Goal: Find specific page/section: Find specific page/section

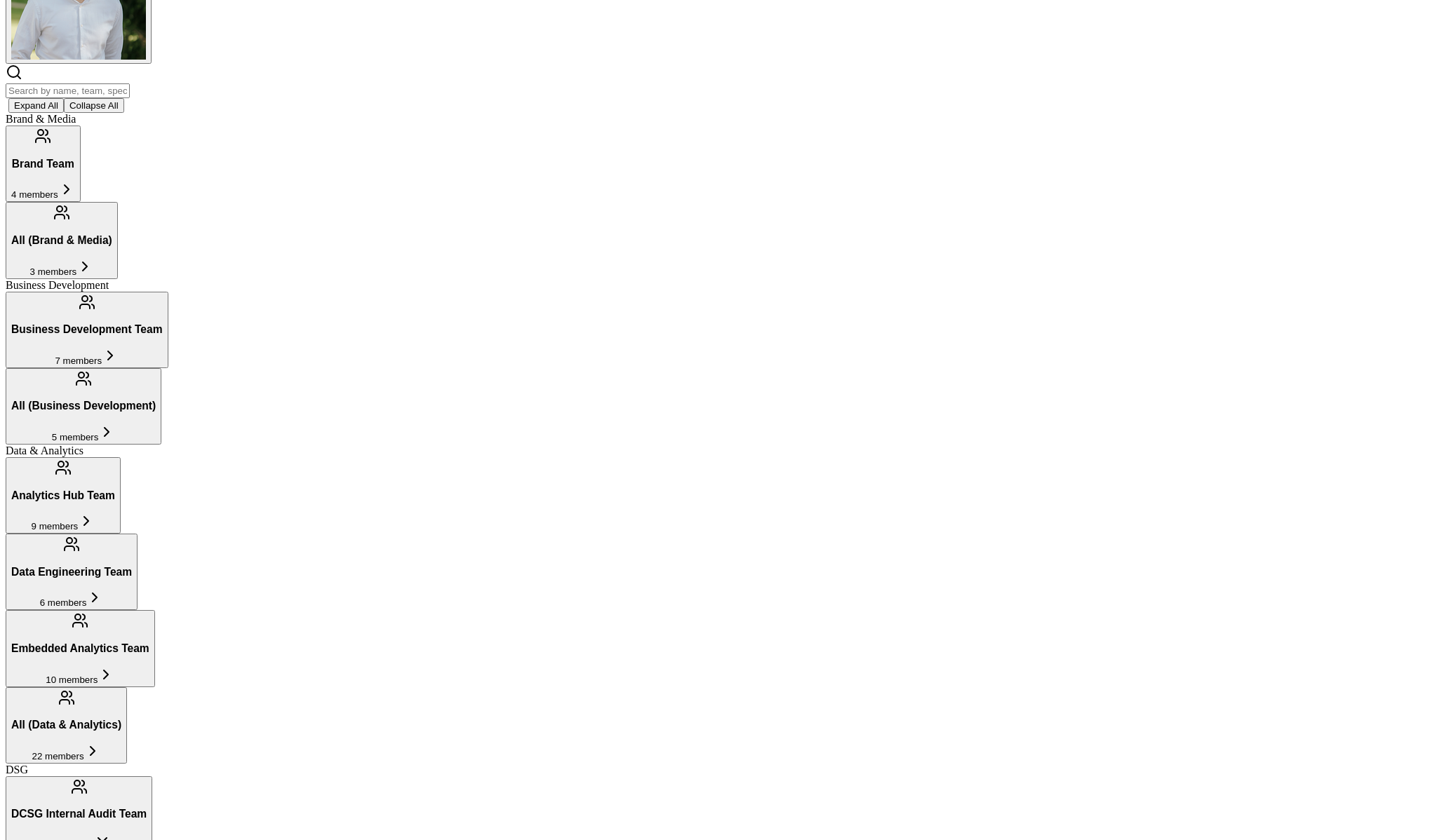
scroll to position [245, 0]
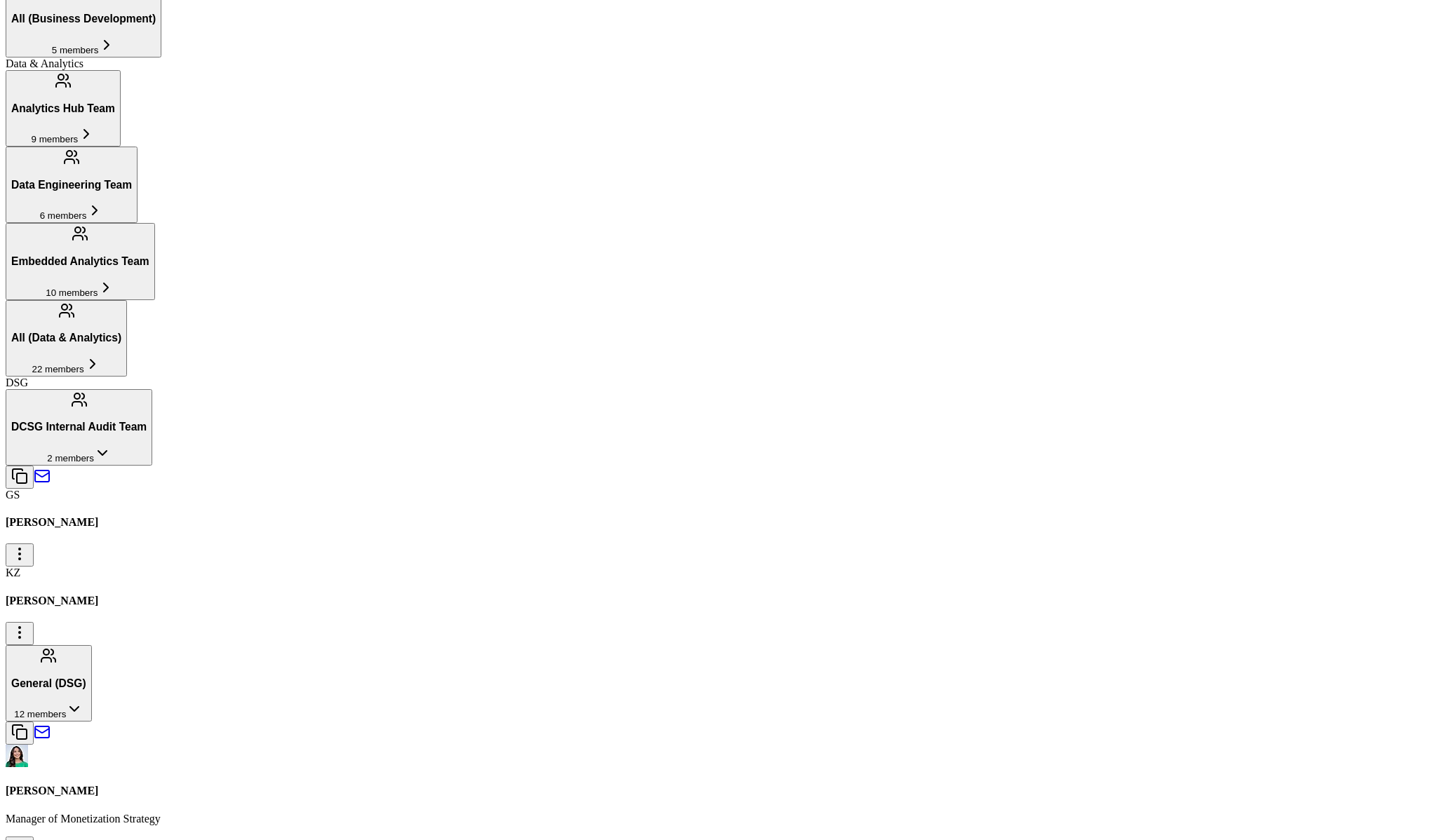
scroll to position [644, 0]
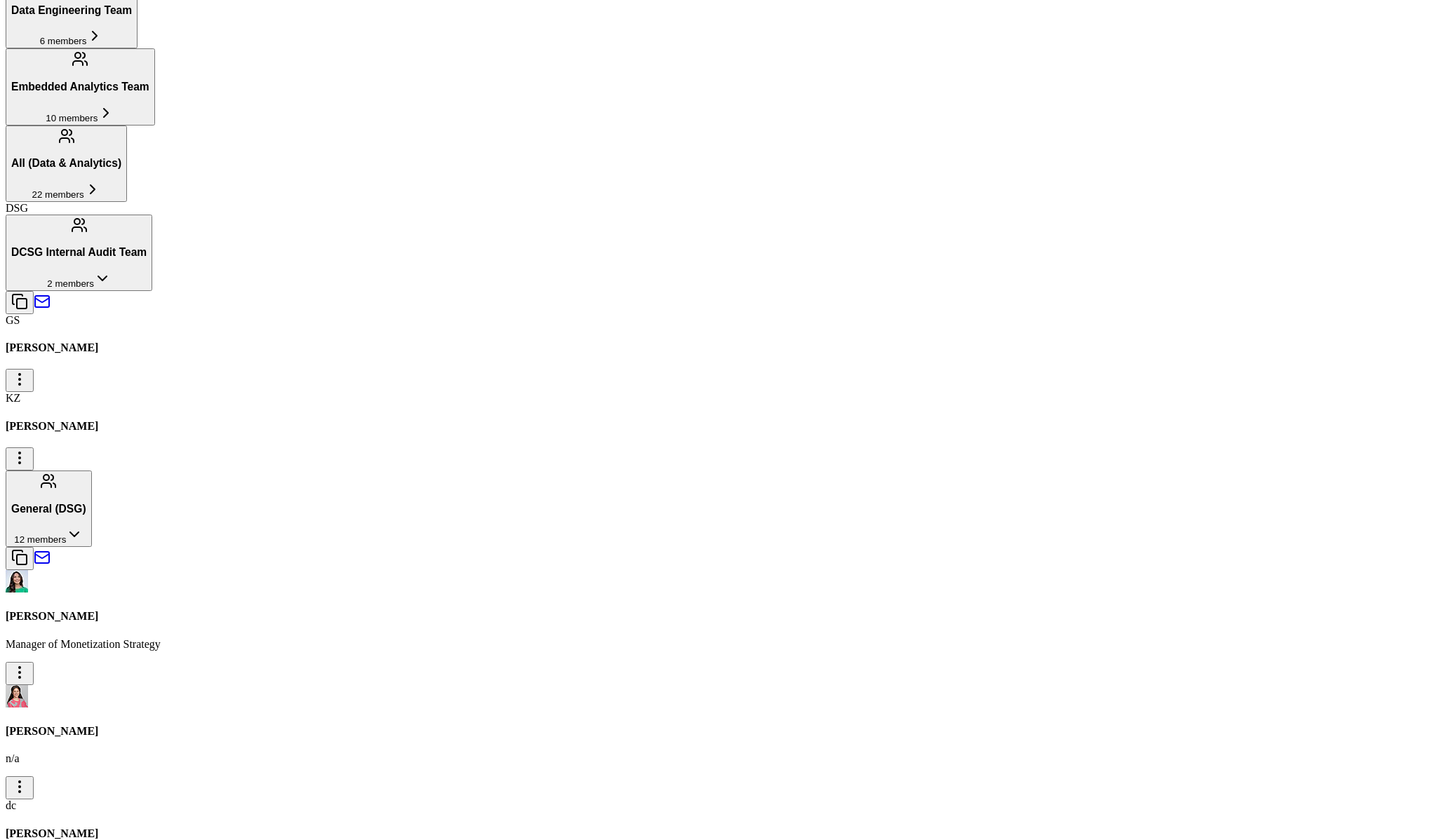
scroll to position [808, 0]
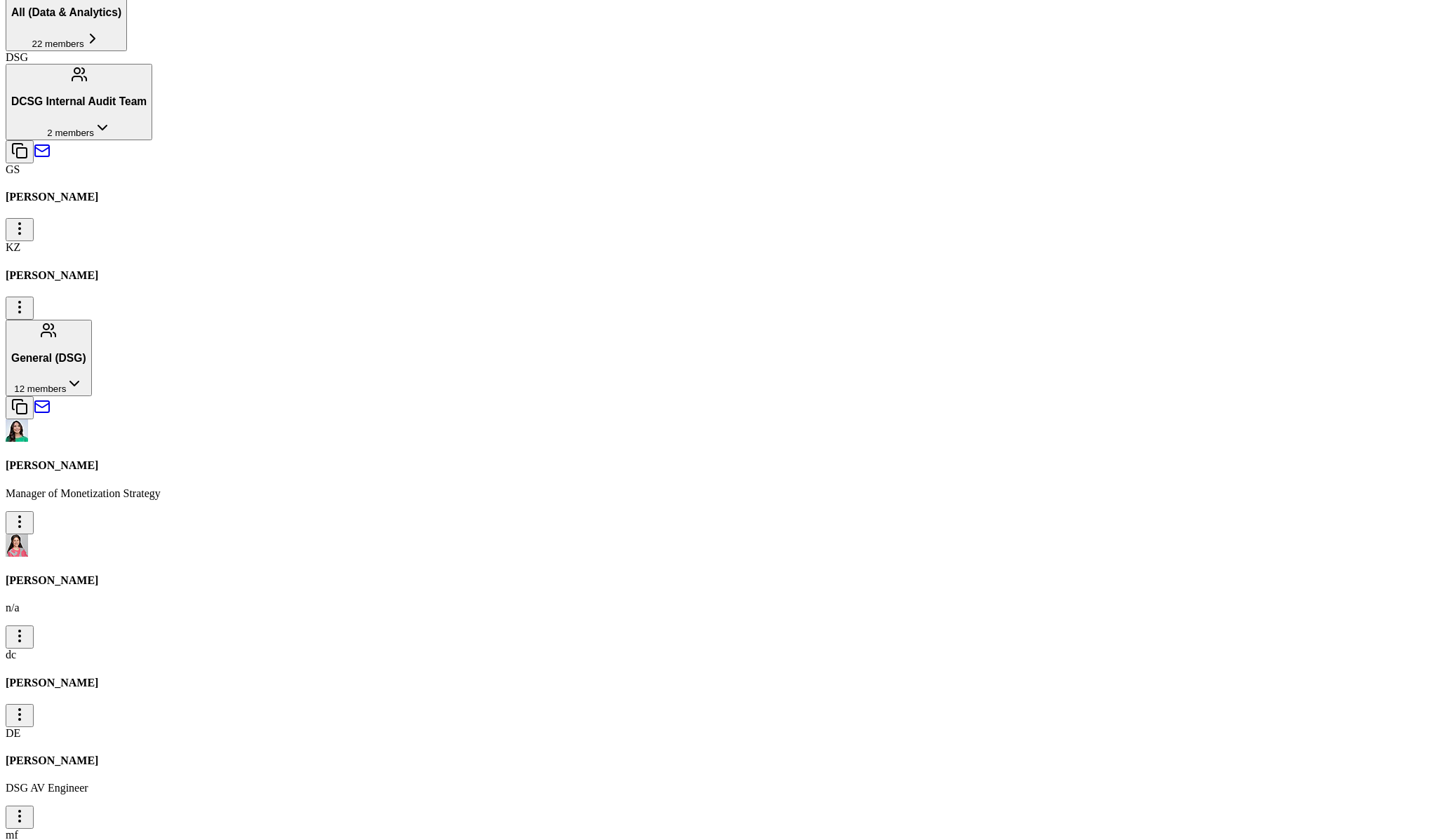
scroll to position [958, 0]
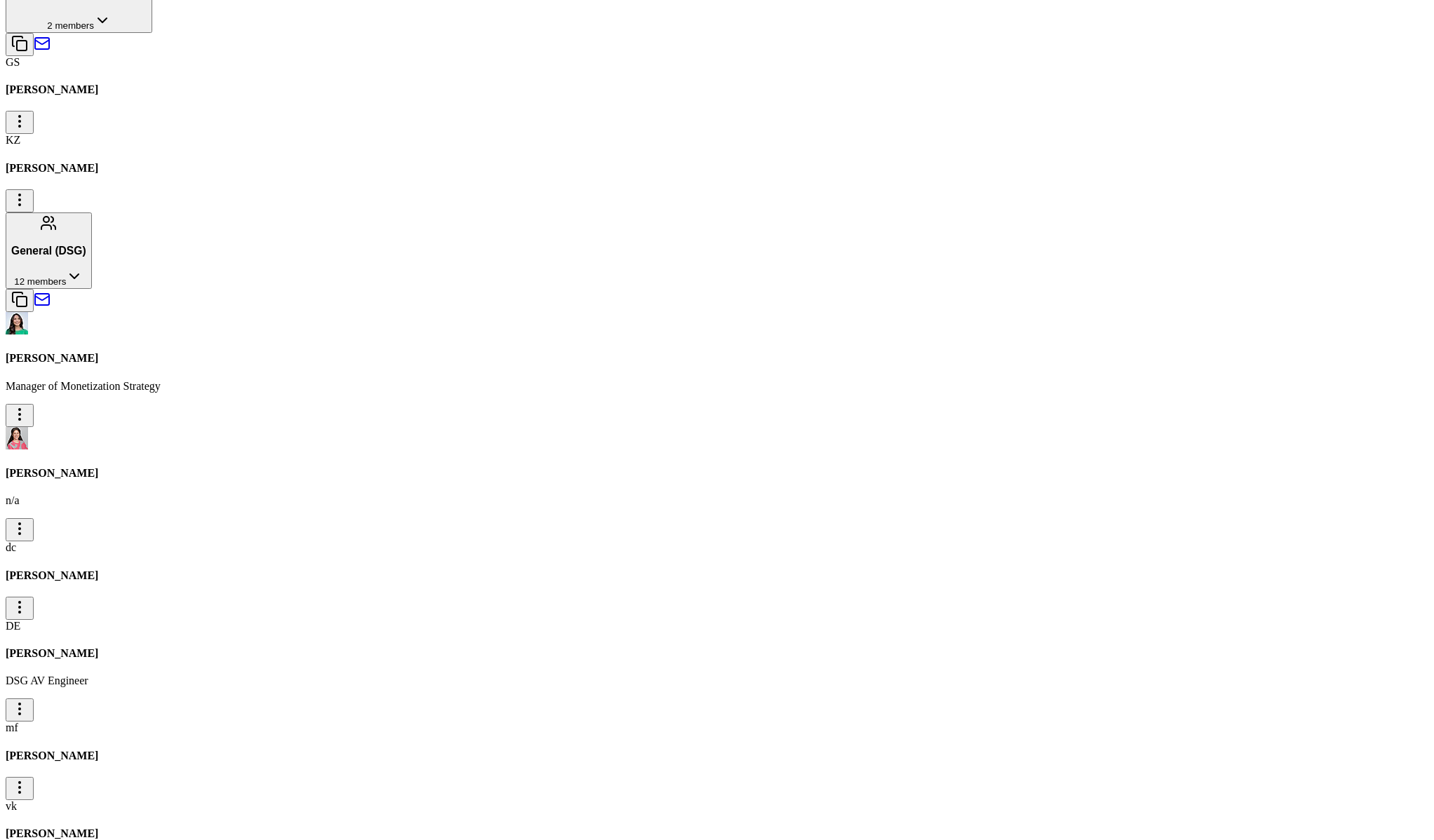
scroll to position [1070, 0]
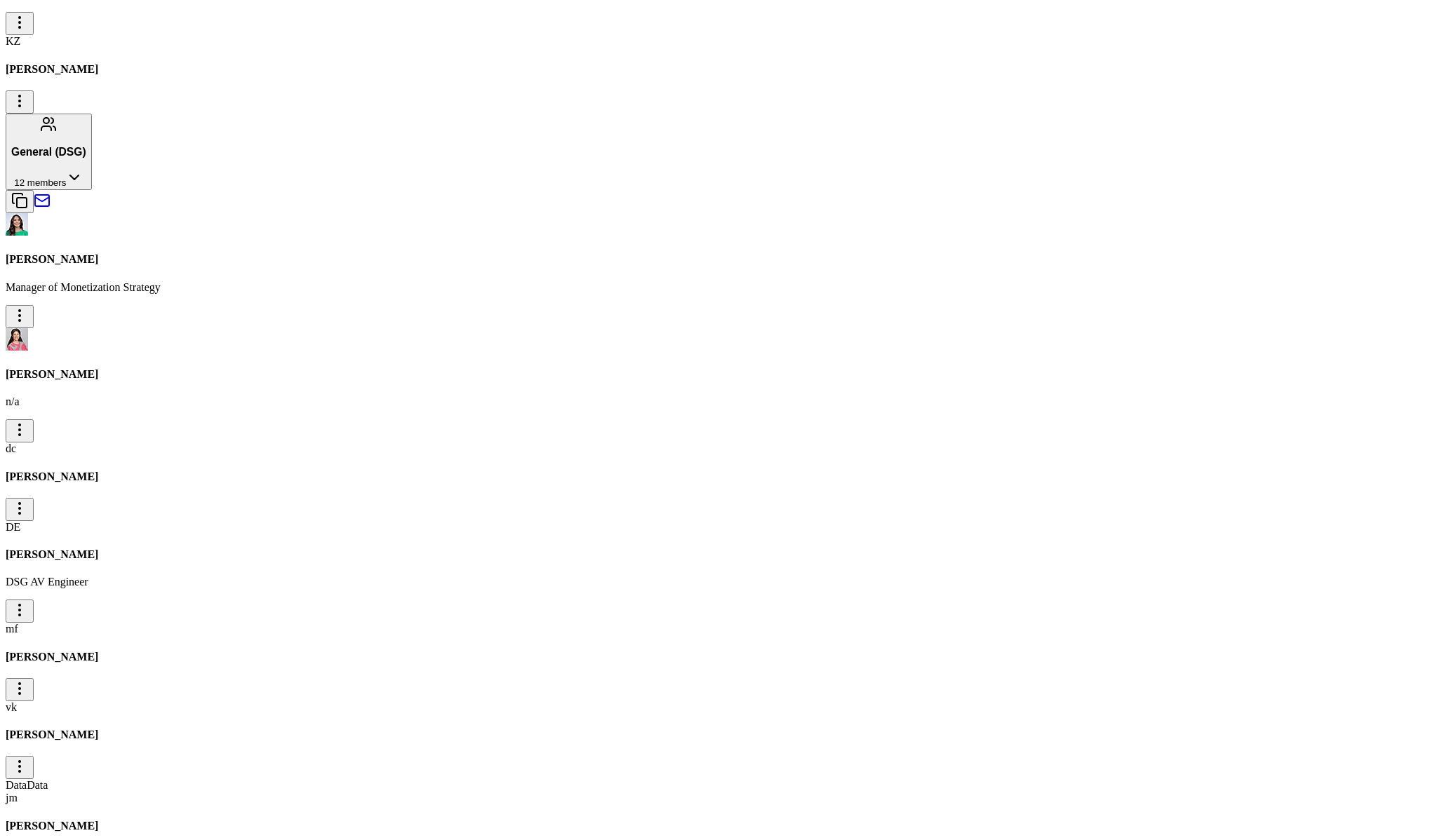
scroll to position [1210, 0]
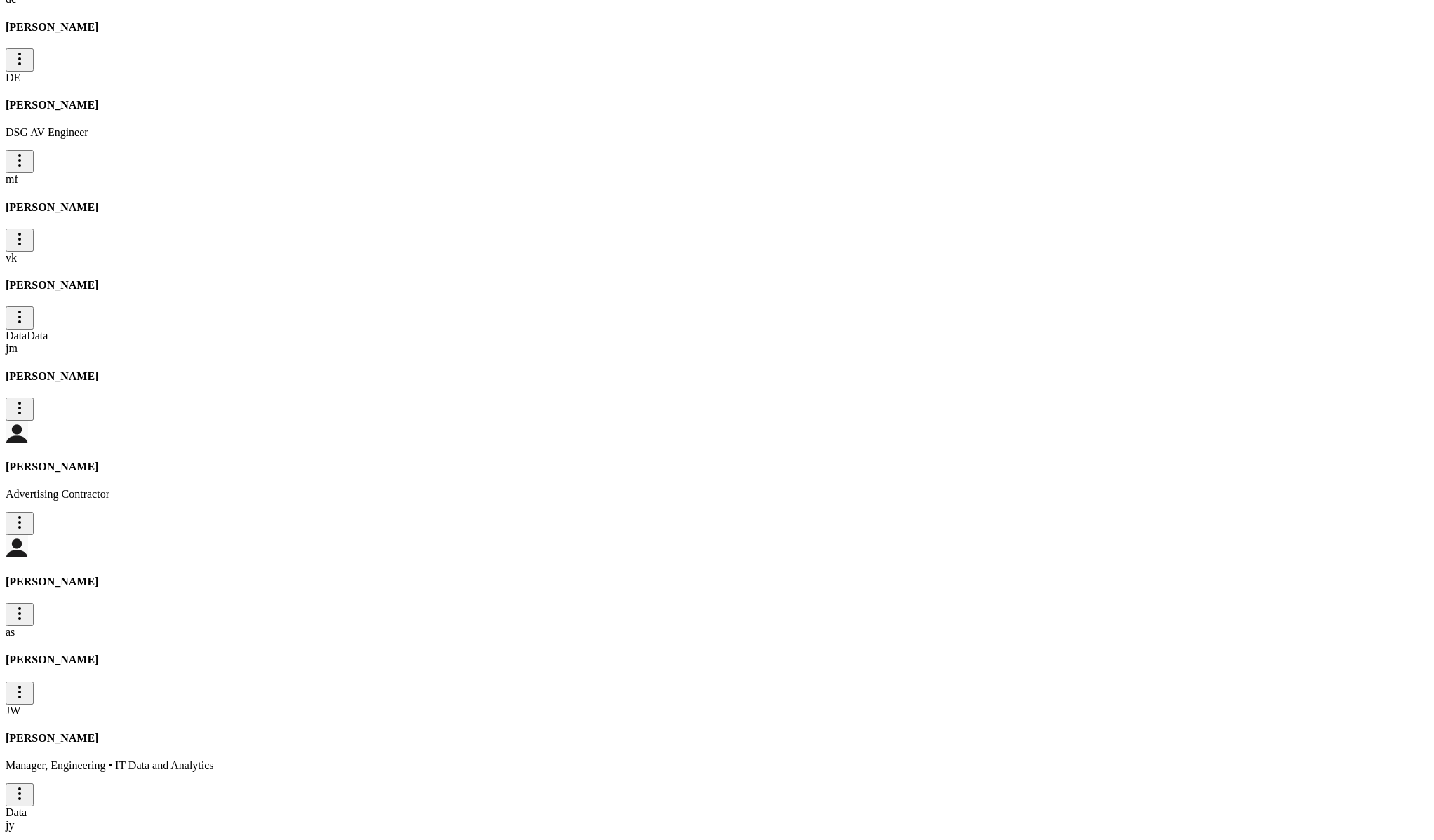
scroll to position [1612, 0]
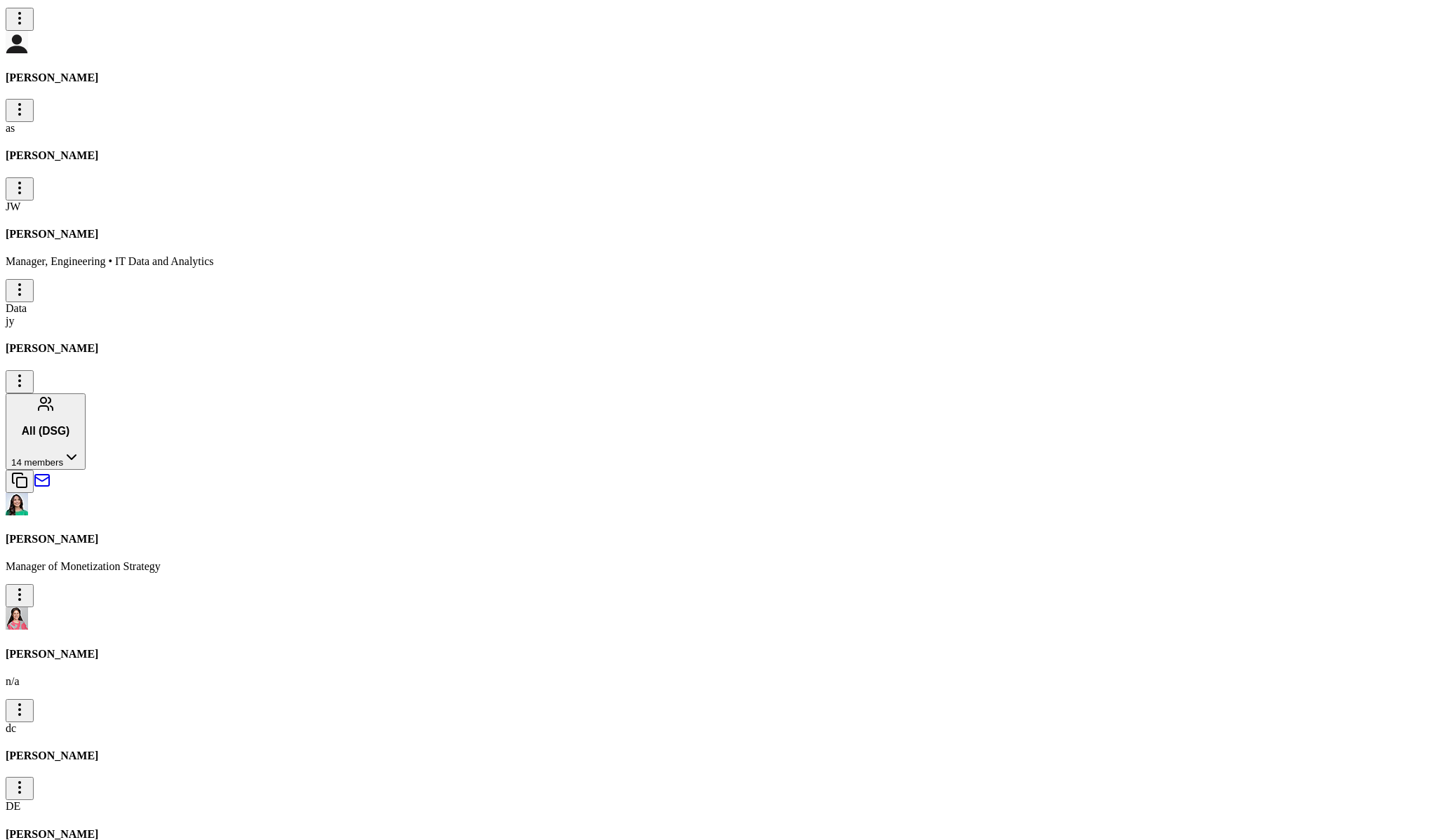
scroll to position [2667, 0]
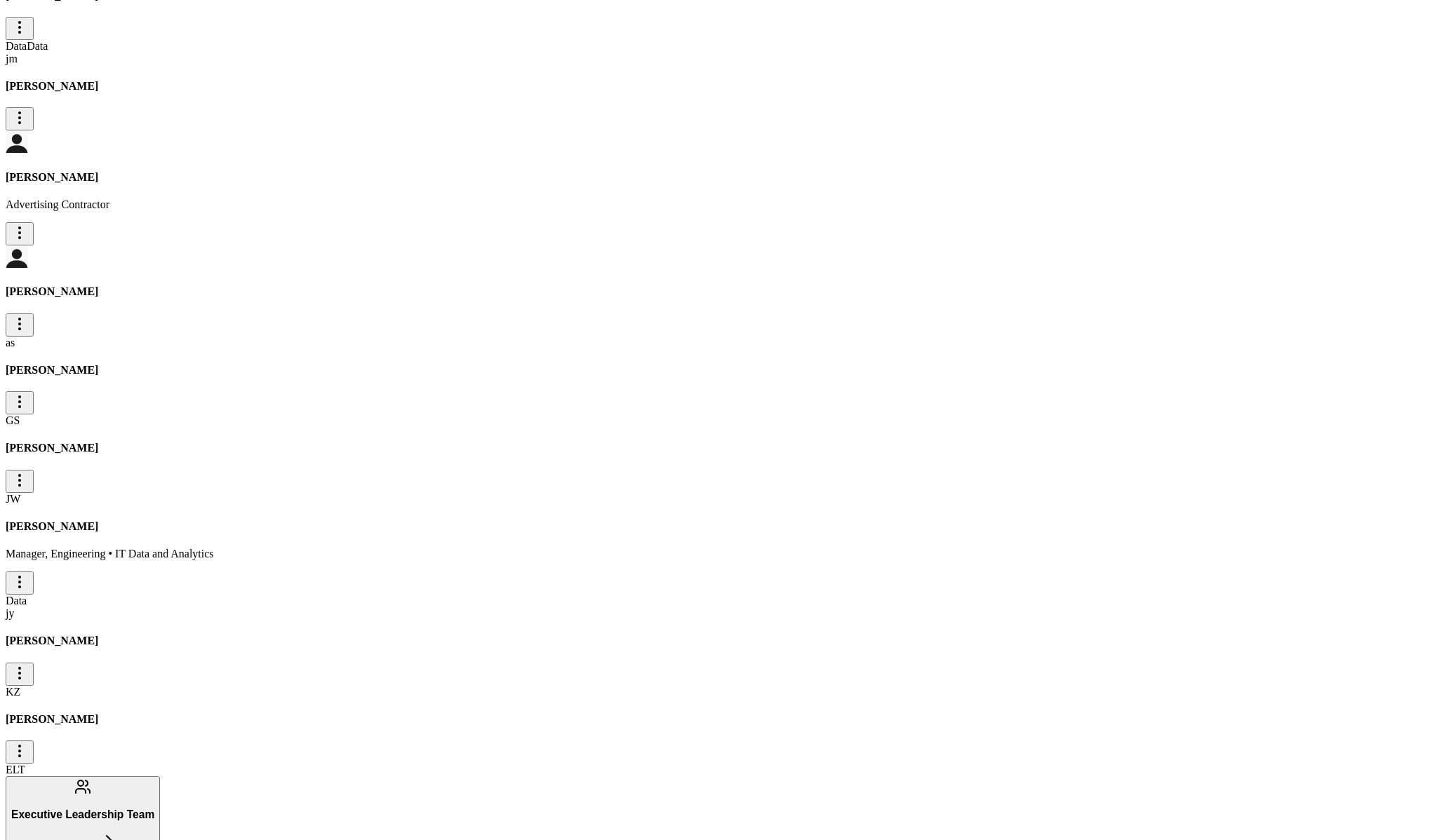
scroll to position [3101, 0]
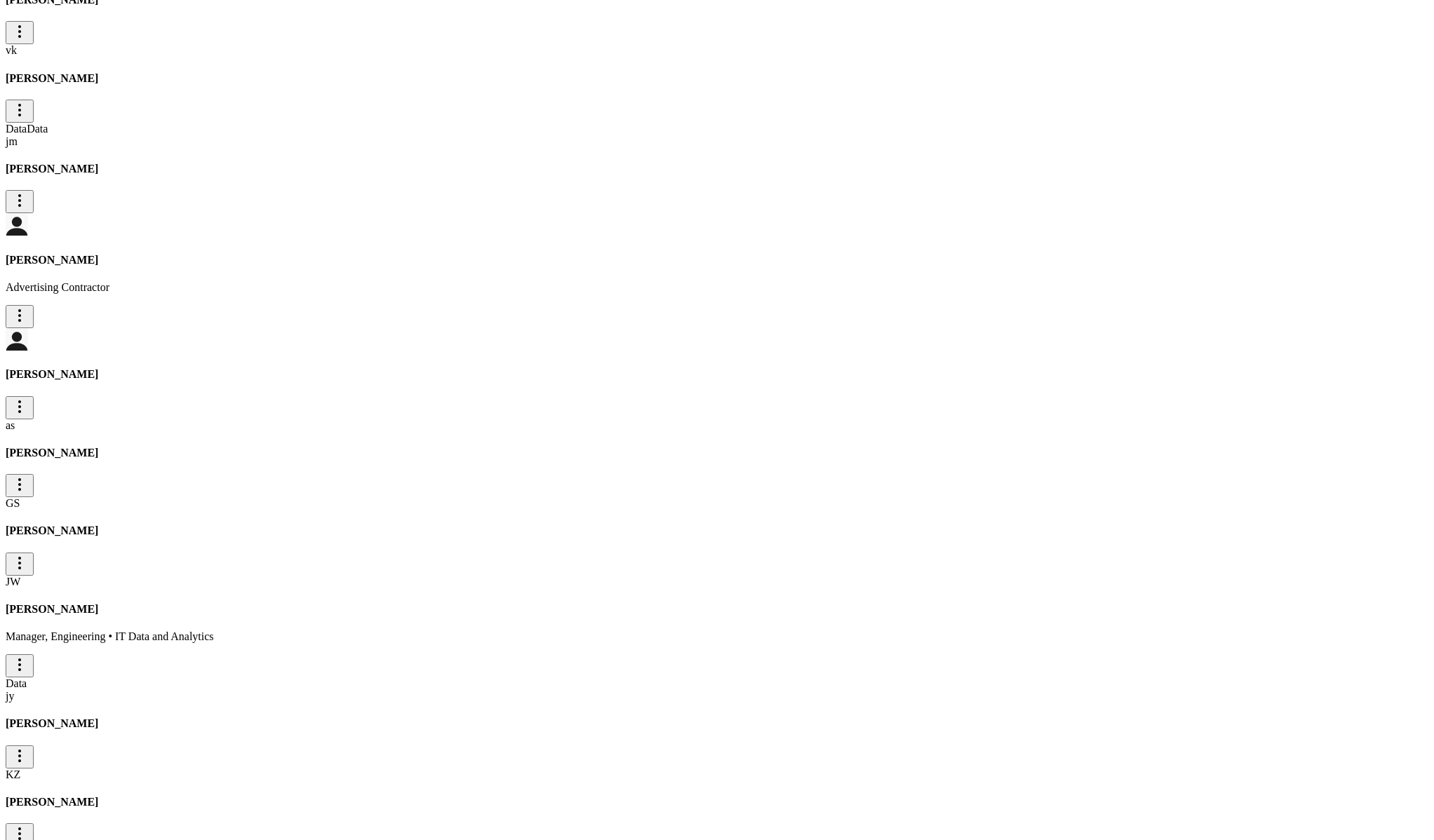
scroll to position [3051, 0]
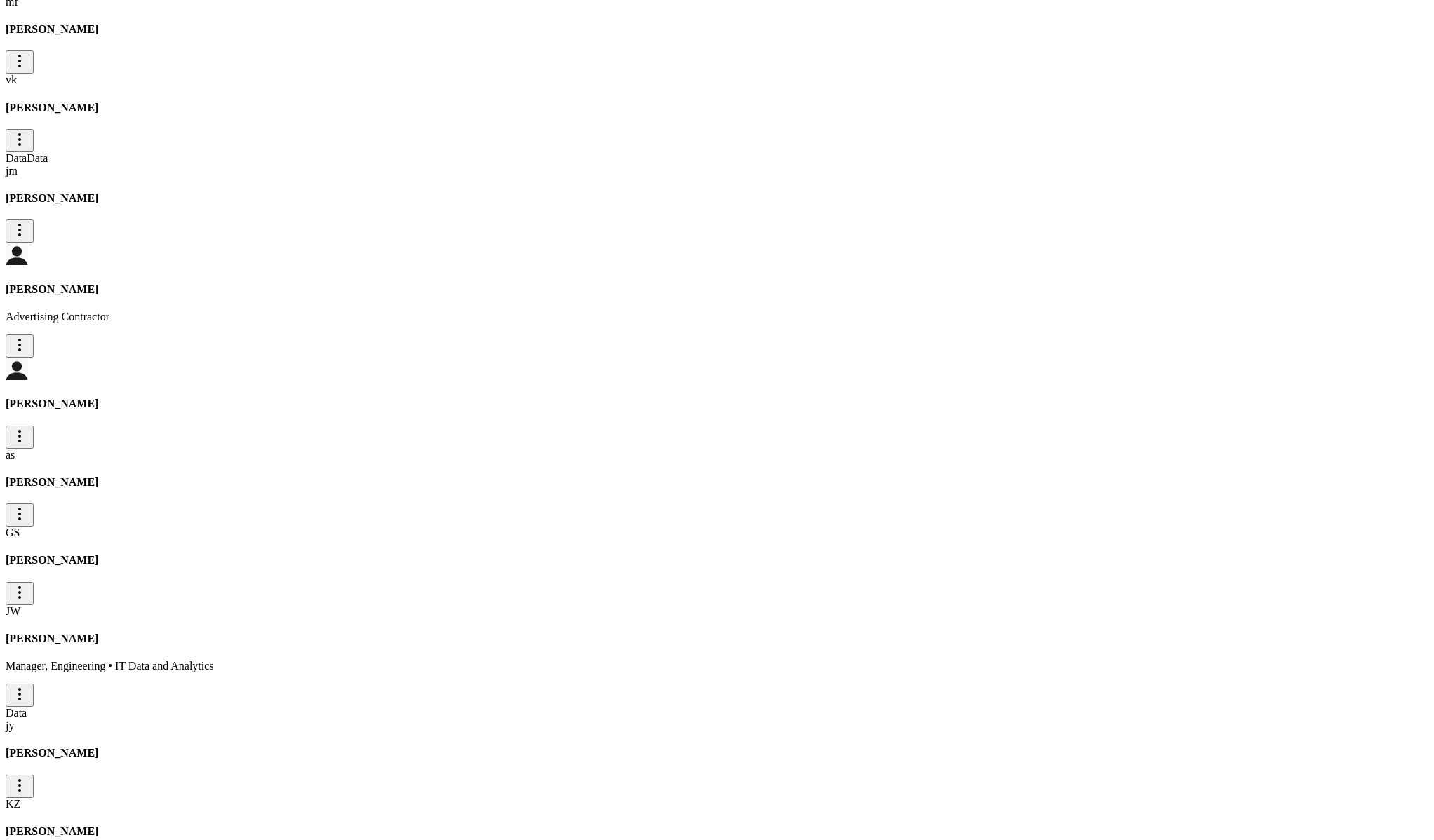
scroll to position [2963, 0]
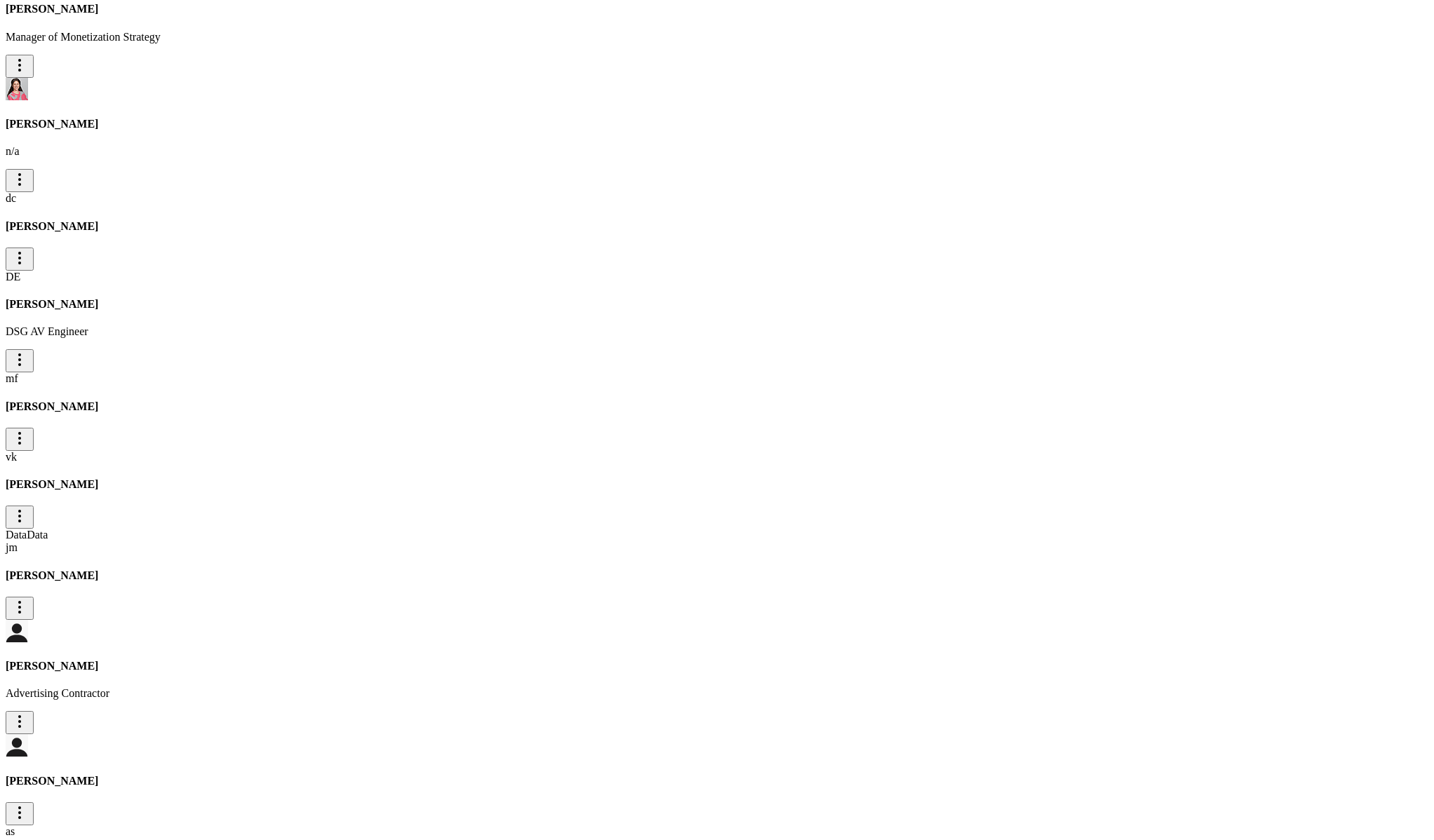
scroll to position [703, 0]
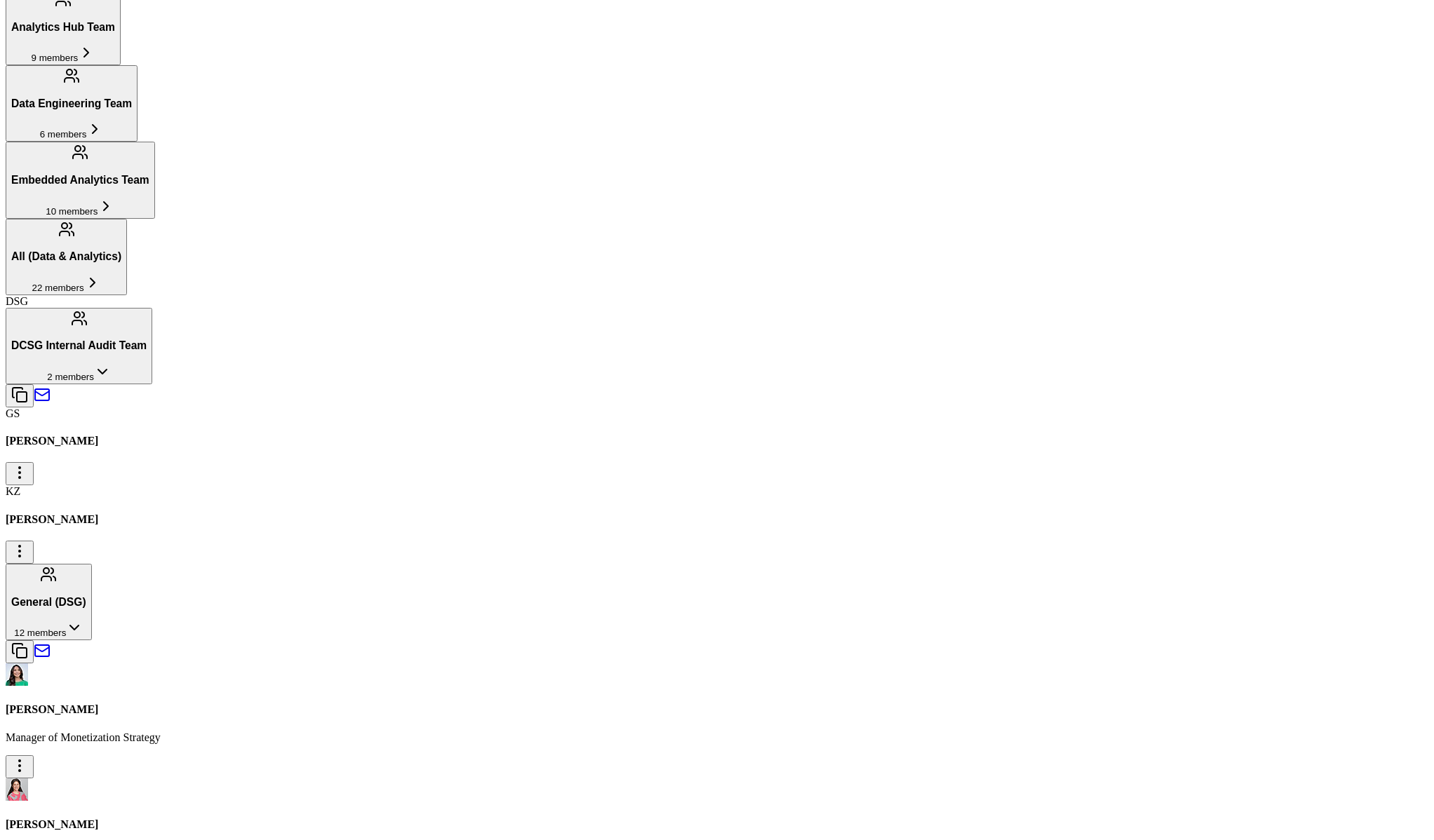
scroll to position [714, 0]
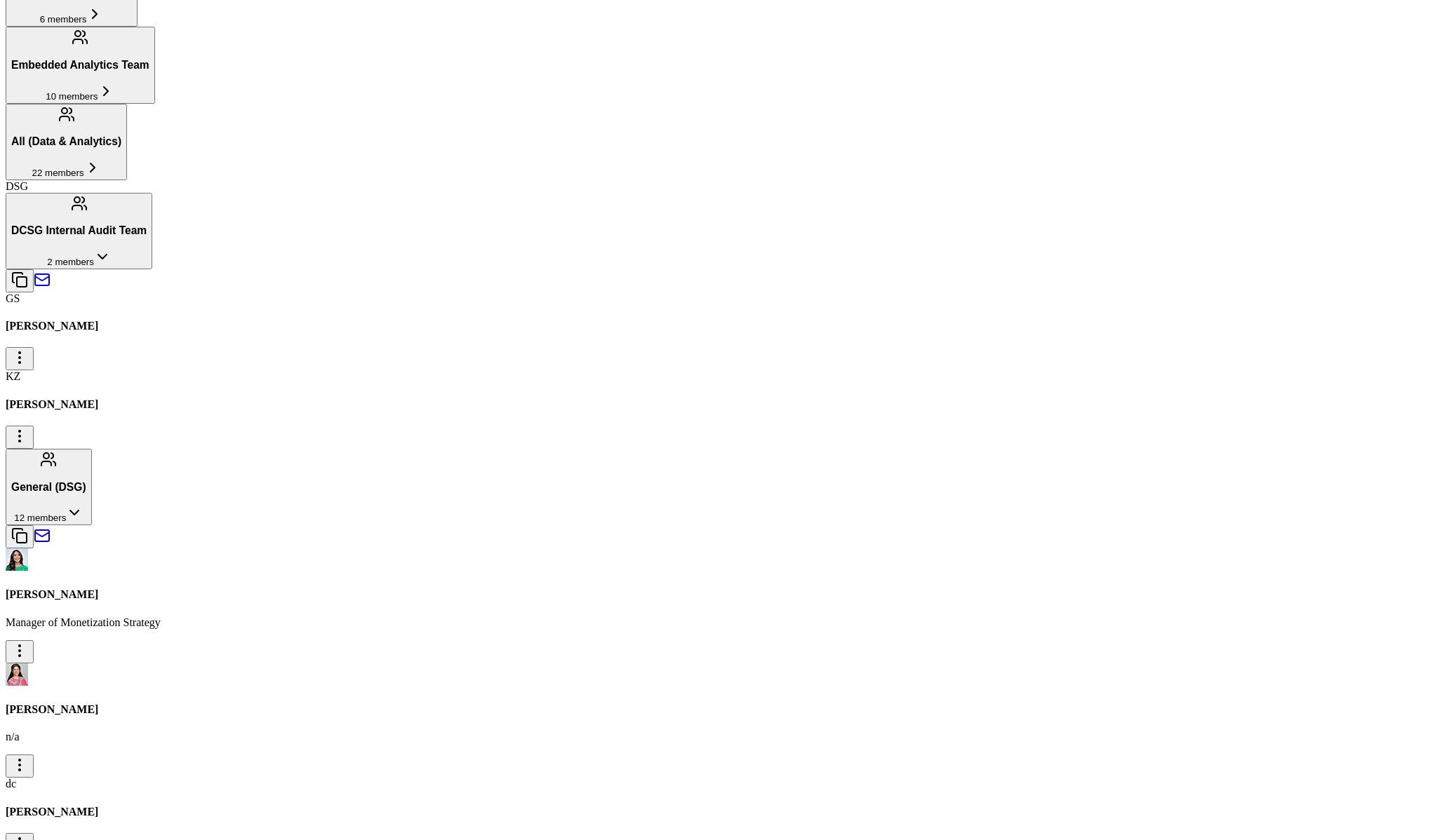
scroll to position [822, 0]
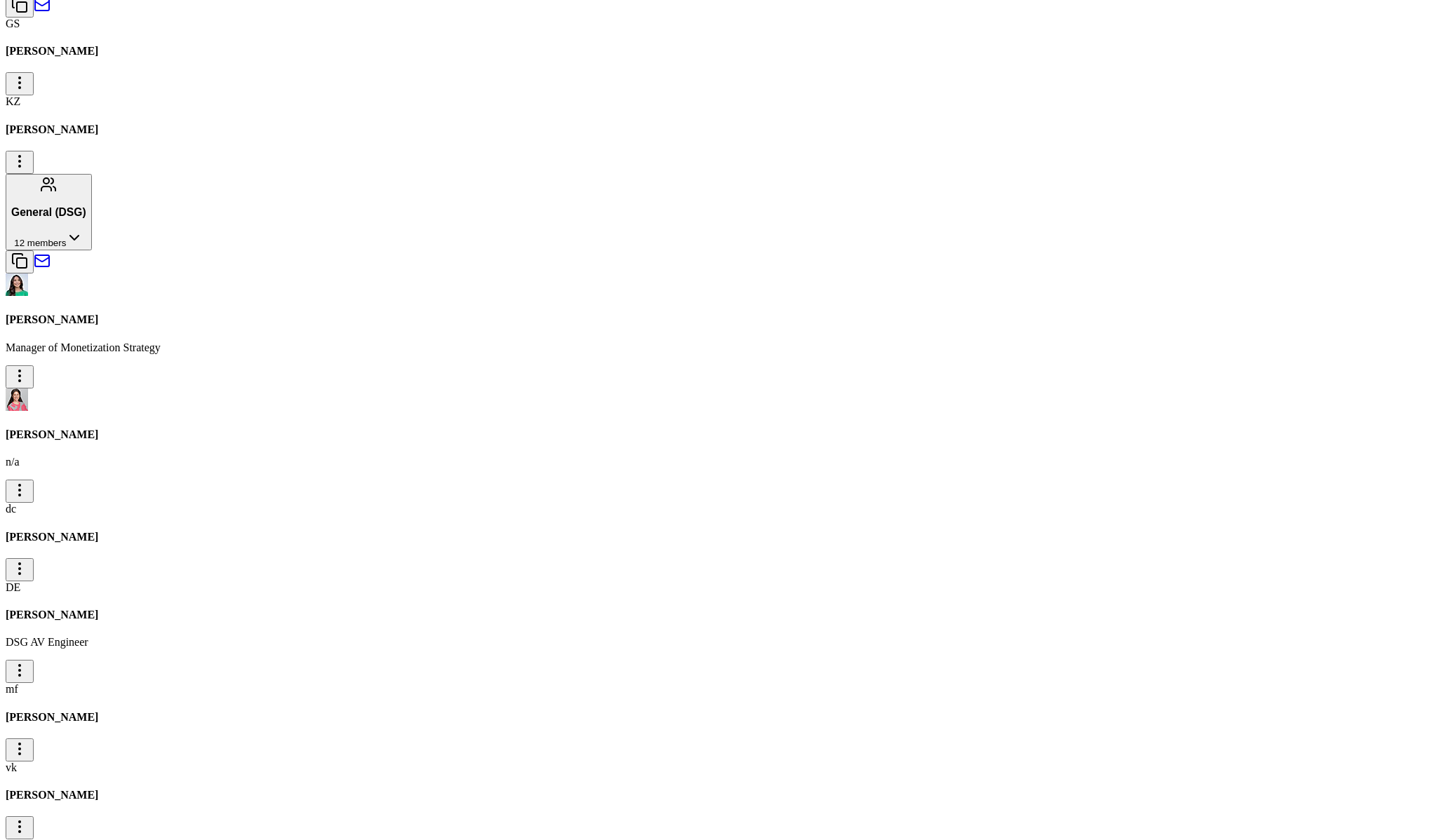
scroll to position [1100, 0]
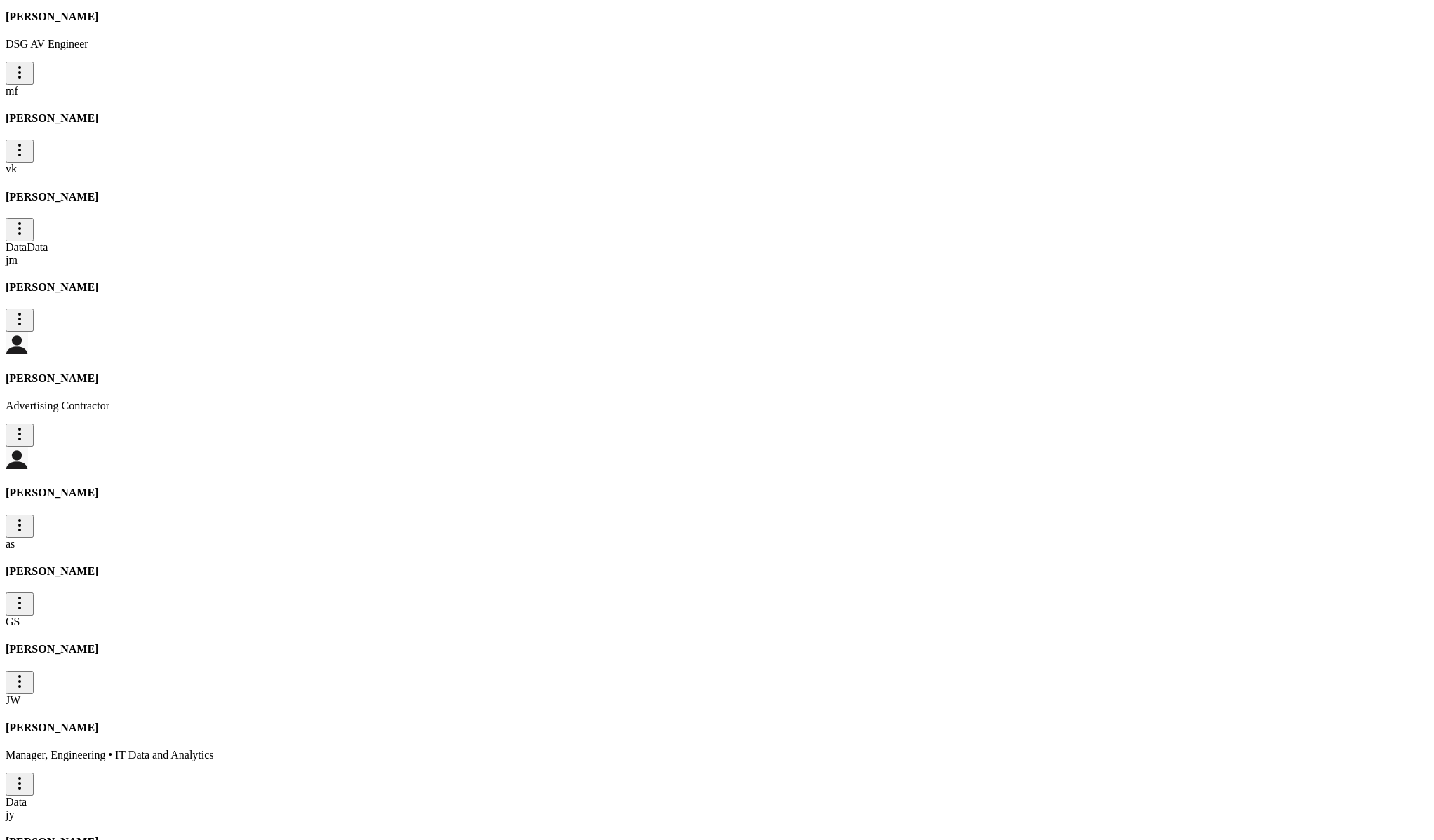
scroll to position [2893, 0]
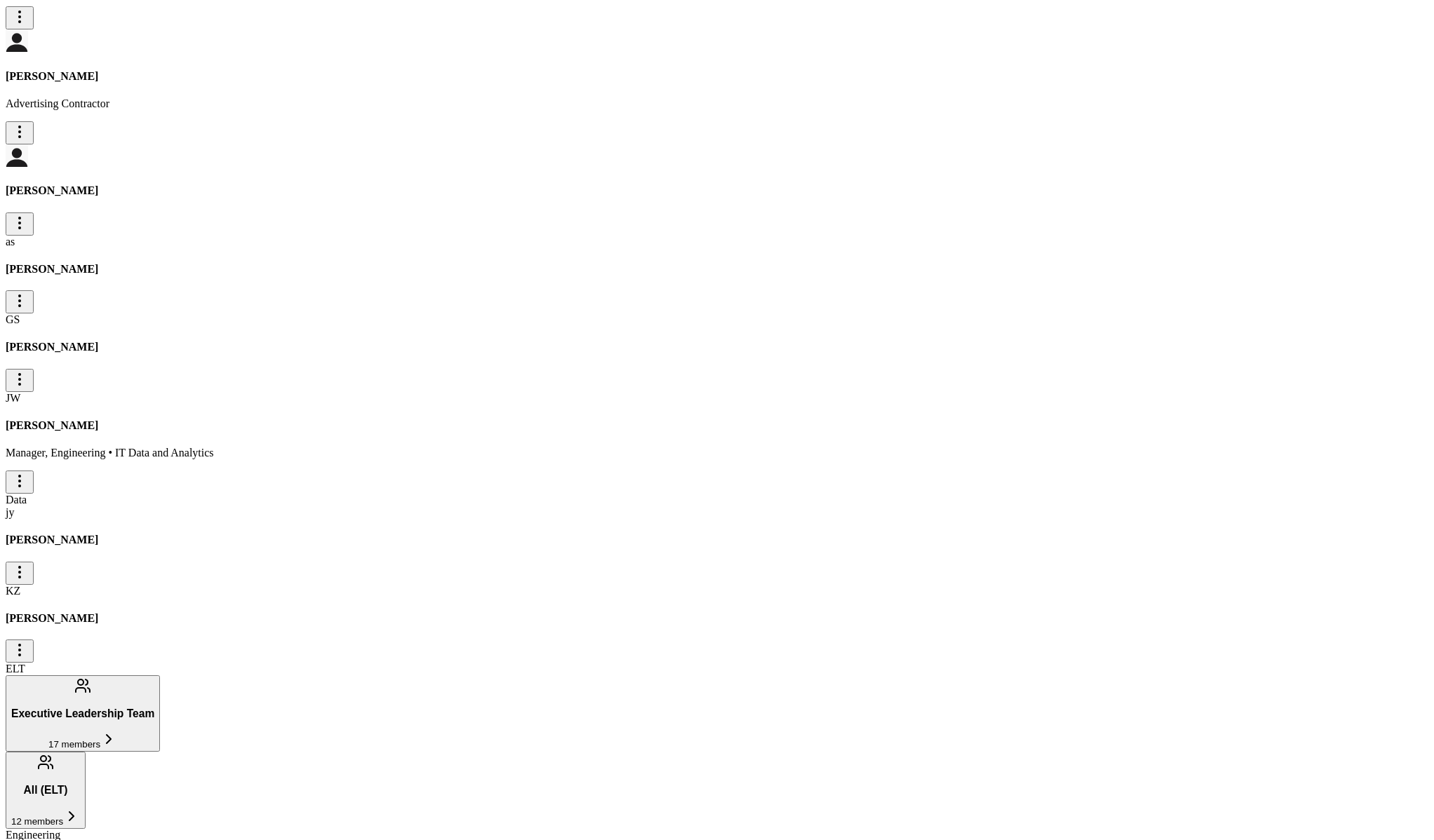
scroll to position [3269, 0]
